Goal: Task Accomplishment & Management: Use online tool/utility

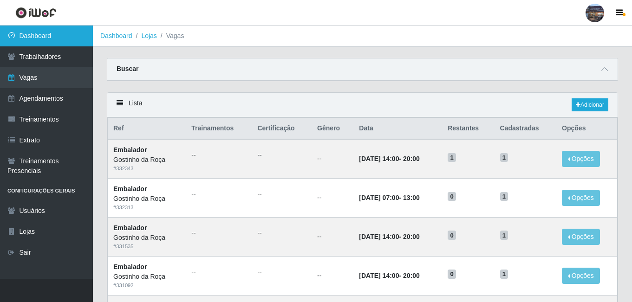
click at [37, 38] on link "Dashboard" at bounding box center [46, 36] width 93 height 21
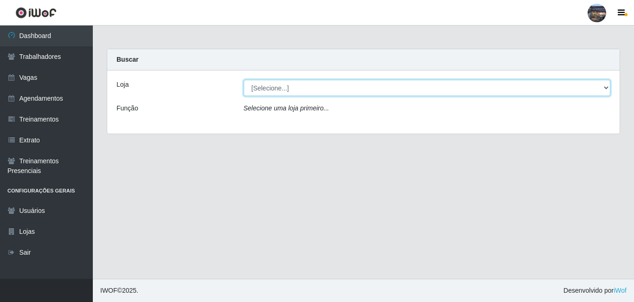
click at [304, 93] on select "[Selecione...] Gostinho da Roça" at bounding box center [427, 88] width 367 height 16
select select "303"
click at [244, 80] on select "[Selecione...] Gostinho da Roça" at bounding box center [427, 88] width 367 height 16
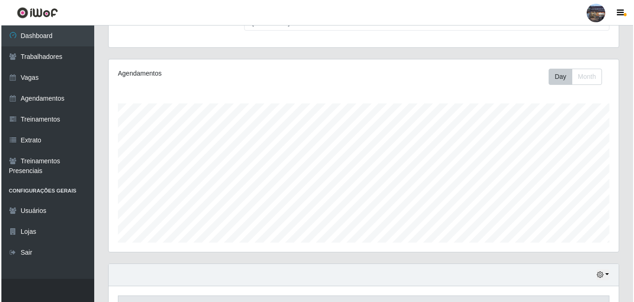
scroll to position [246, 0]
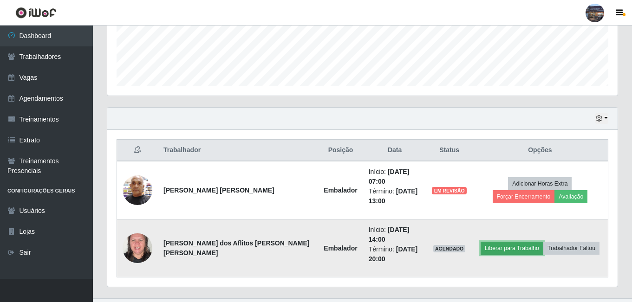
click at [491, 242] on button "Liberar para Trabalho" at bounding box center [511, 248] width 63 height 13
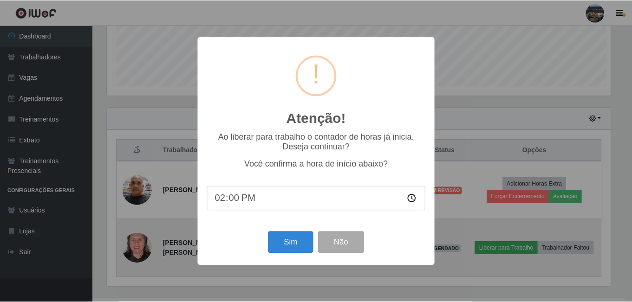
scroll to position [193, 505]
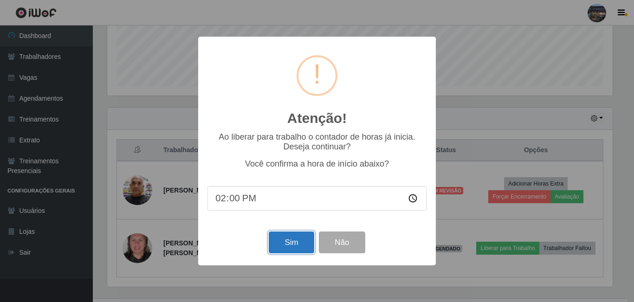
click at [298, 241] on button "Sim" at bounding box center [291, 243] width 45 height 22
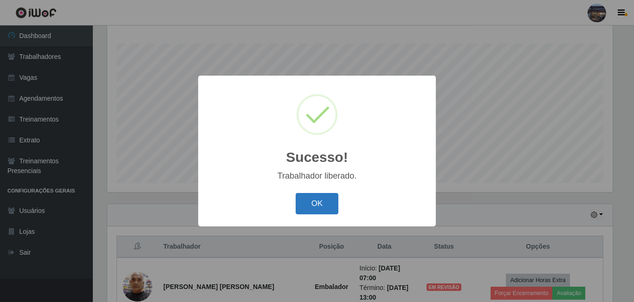
click at [313, 210] on button "OK" at bounding box center [317, 204] width 43 height 22
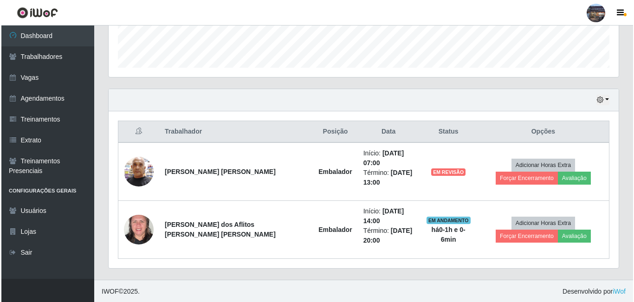
scroll to position [265, 0]
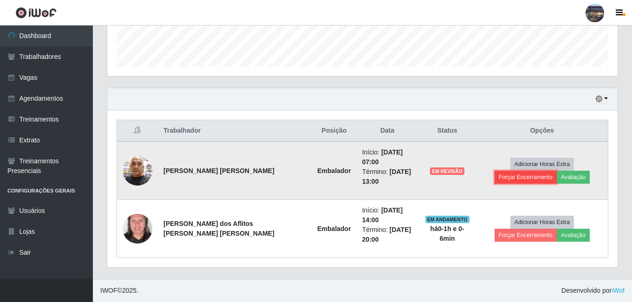
click at [556, 171] on button "Forçar Encerramento" at bounding box center [525, 177] width 62 height 13
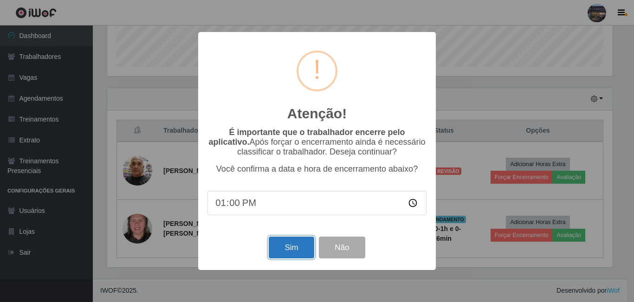
click at [292, 254] on button "Sim" at bounding box center [291, 248] width 45 height 22
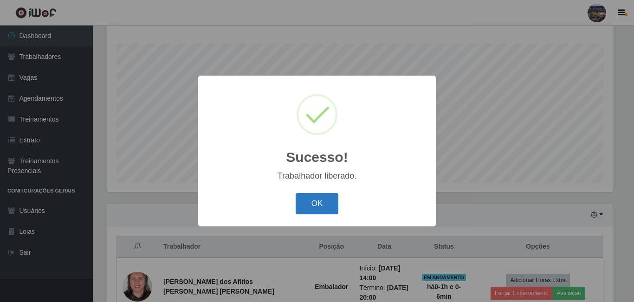
click at [308, 209] on button "OK" at bounding box center [317, 204] width 43 height 22
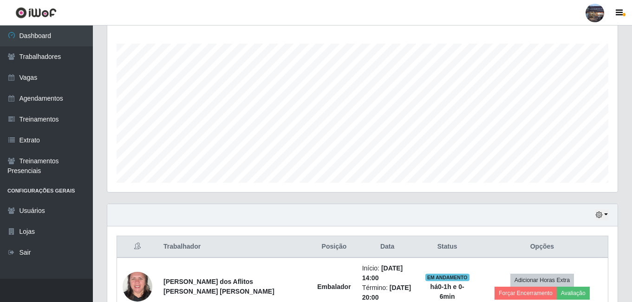
scroll to position [207, 0]
